Goal: Navigation & Orientation: Go to known website

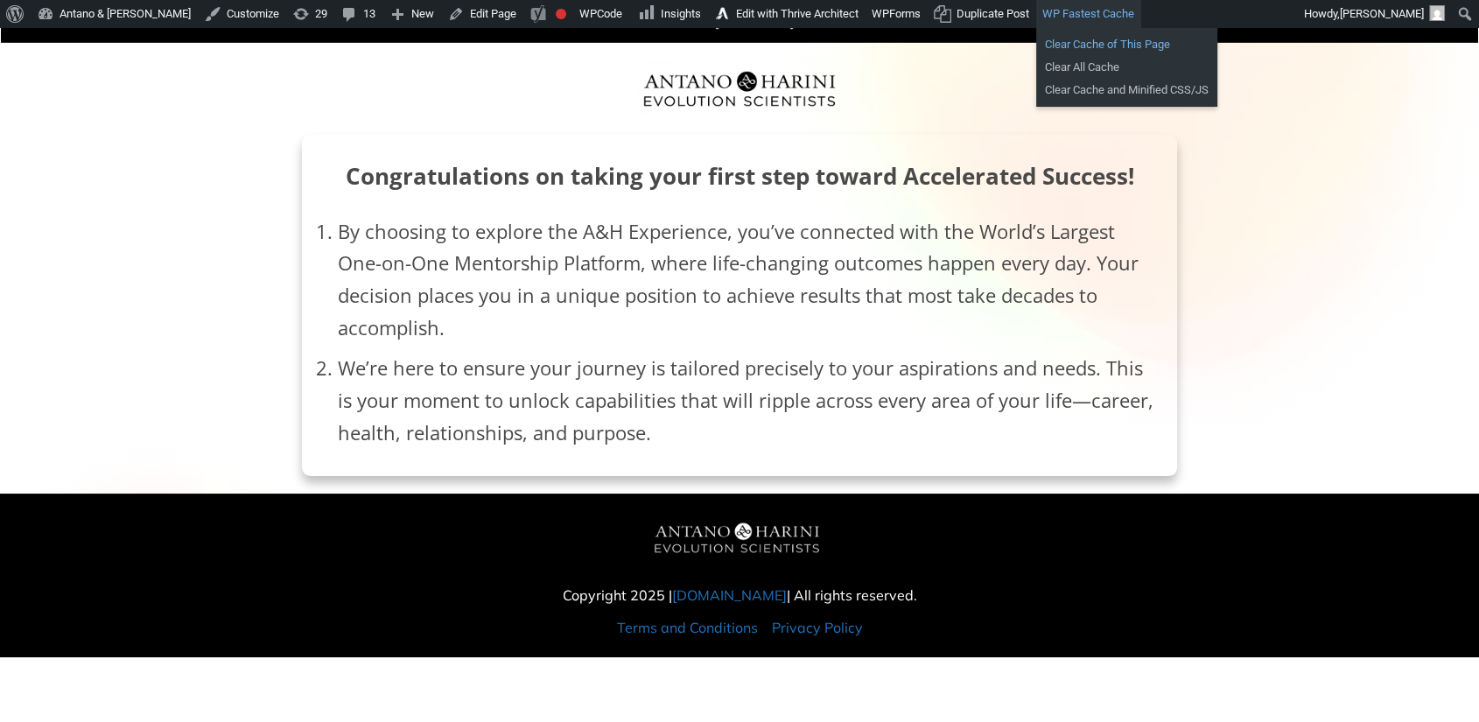
click at [1036, 40] on link "Clear Cache of This Page" at bounding box center [1126, 44] width 181 height 23
click at [1036, 61] on link "Clear All Cache" at bounding box center [1126, 67] width 181 height 23
click at [1036, 88] on link "Clear Cache and Minified CSS/JS" at bounding box center [1126, 90] width 181 height 23
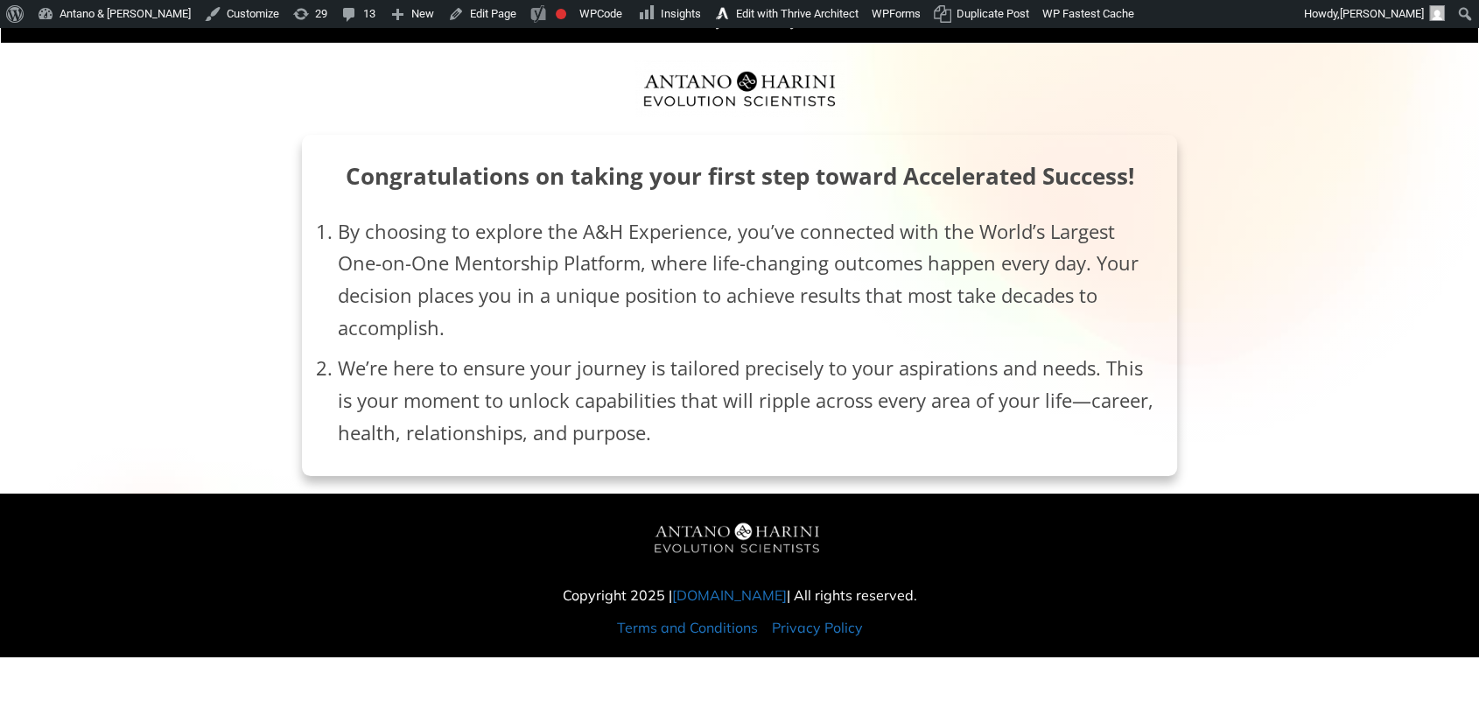
click at [1183, 148] on div "We have successfully received your submission! Congratulations on taking your f…" at bounding box center [739, 238] width 1477 height 476
